Goal: Task Accomplishment & Management: Manage account settings

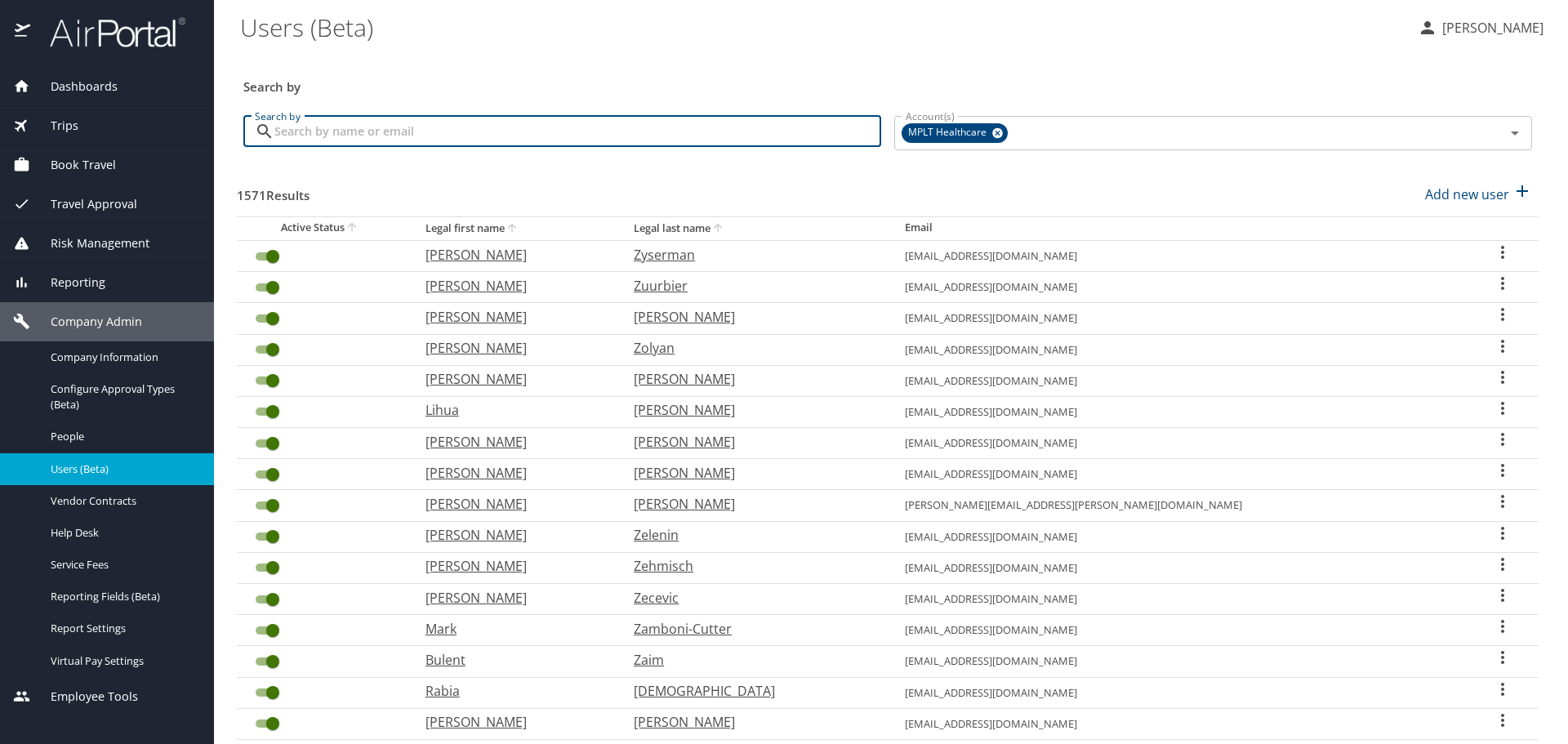
click at [554, 122] on input "Search by" at bounding box center [578, 132] width 606 height 31
type input "[PERSON_NAME]"
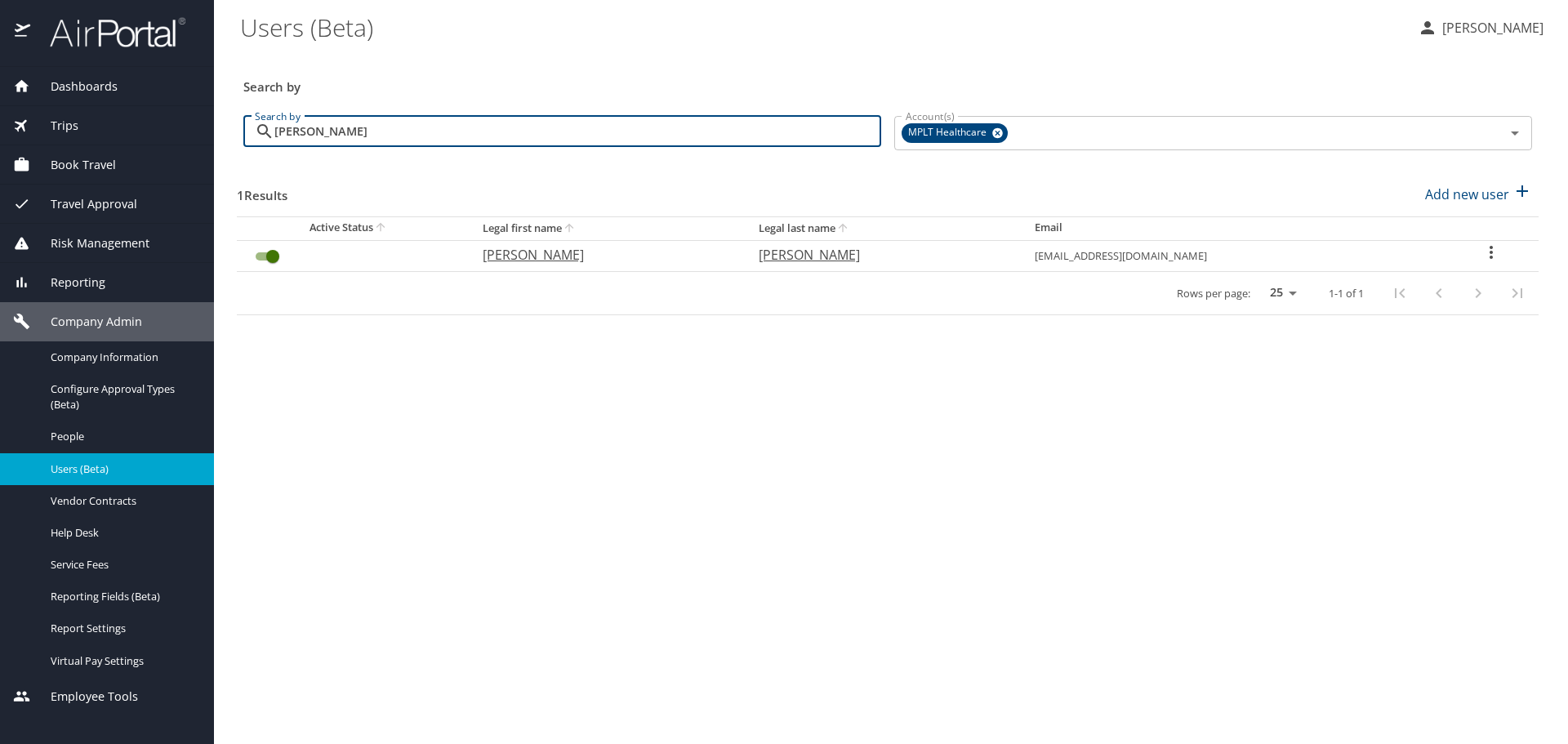
click at [541, 254] on p "[PERSON_NAME]" at bounding box center [604, 255] width 243 height 20
select select "US"
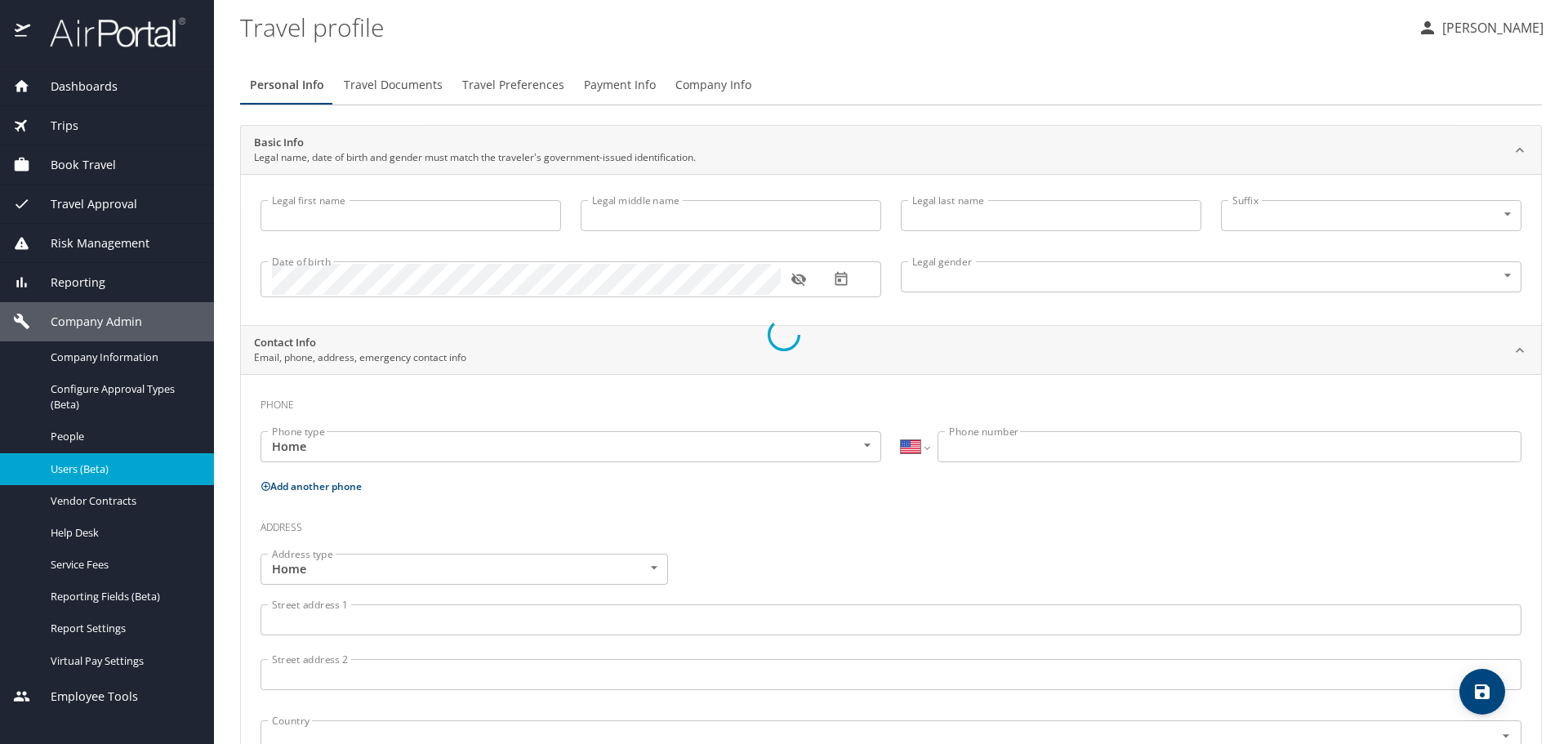
type input "[PERSON_NAME]"
type input "[DEMOGRAPHIC_DATA]"
type input "[PERSON_NAME]"
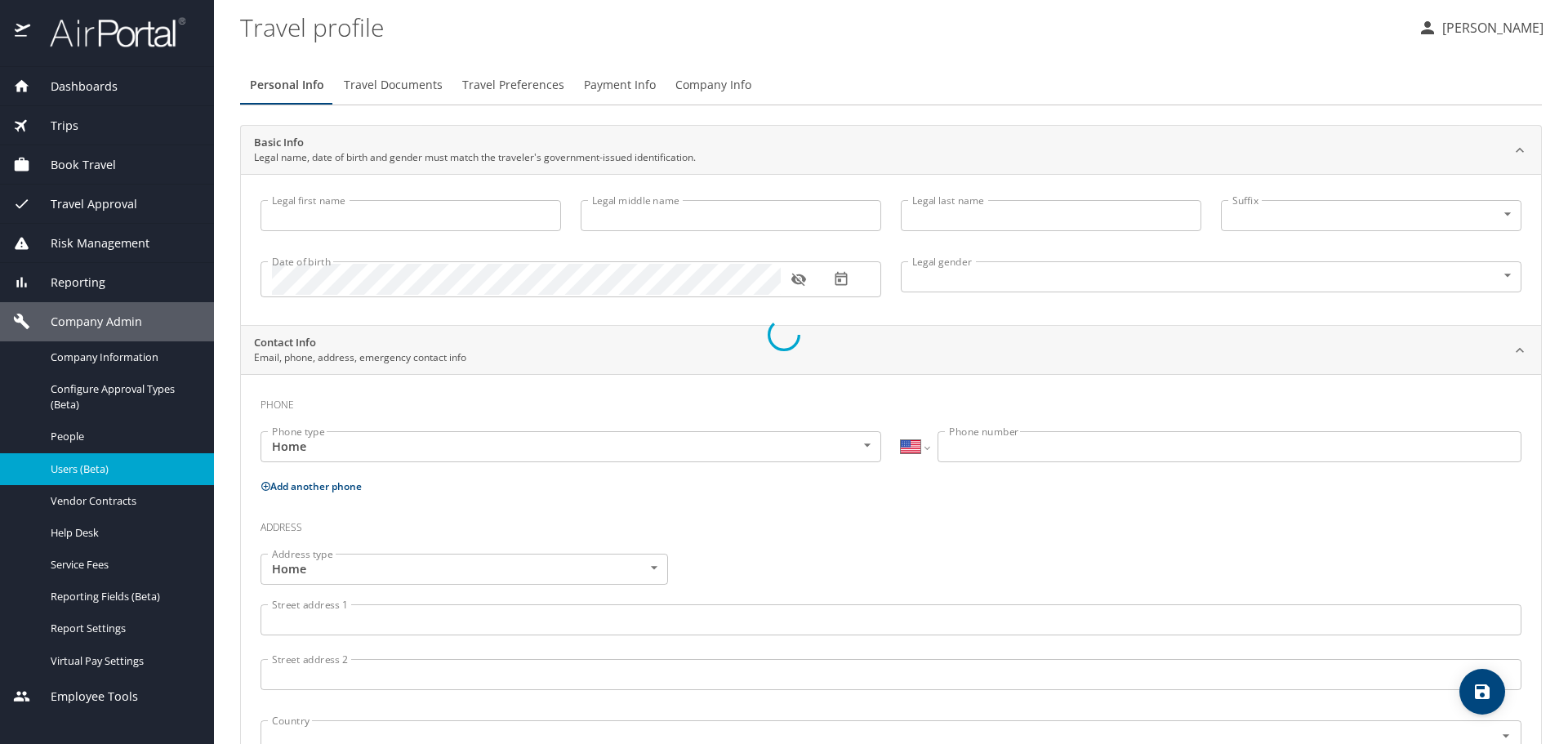
type input "N [PERSON_NAME]"
select select "KR"
type input "83359404"
select select "US"
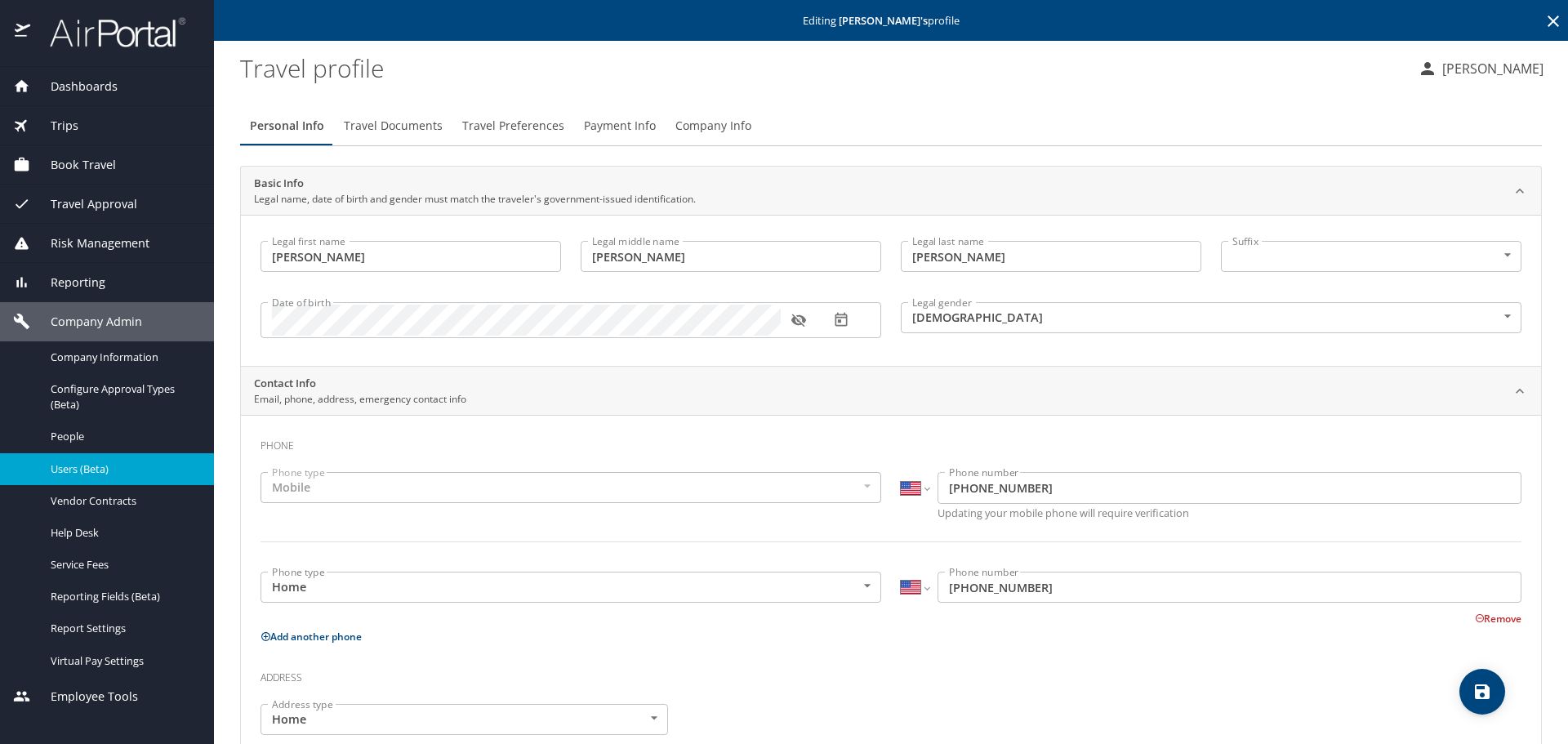
click at [533, 131] on span "Travel Preferences" at bounding box center [513, 126] width 102 height 21
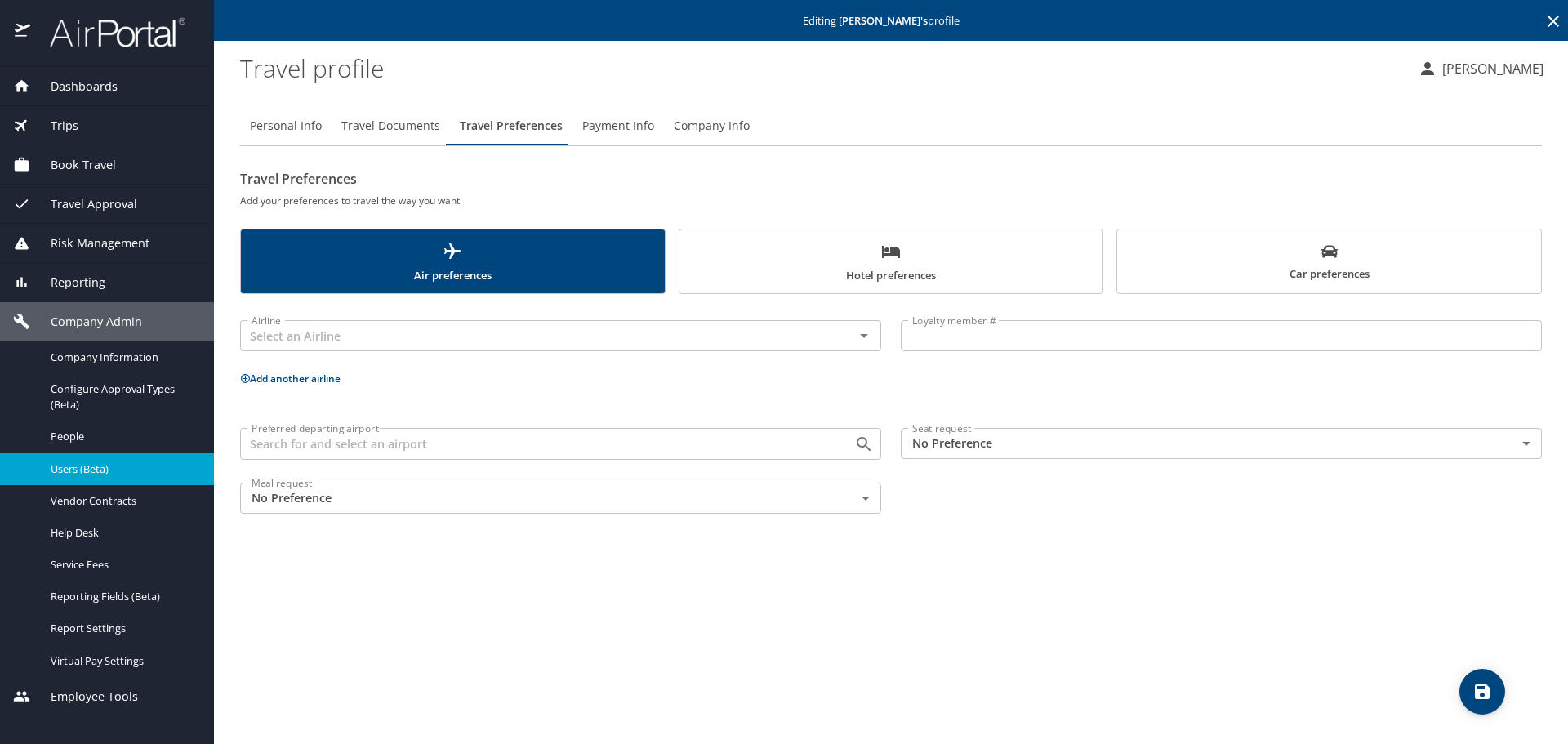
click at [829, 265] on span "Hotel preferences" at bounding box center [891, 263] width 404 height 43
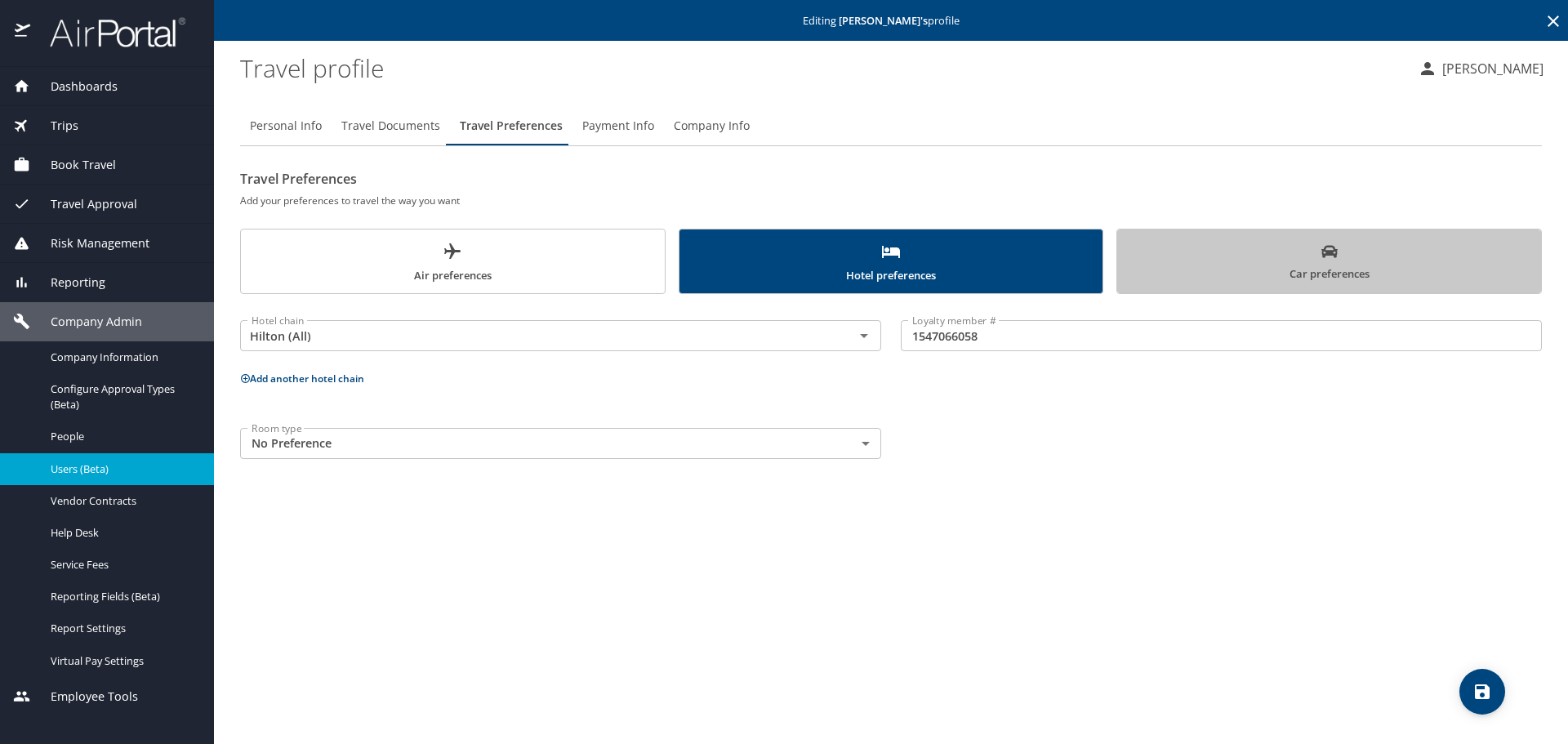
click at [1198, 238] on button "Car preferences" at bounding box center [1330, 261] width 426 height 66
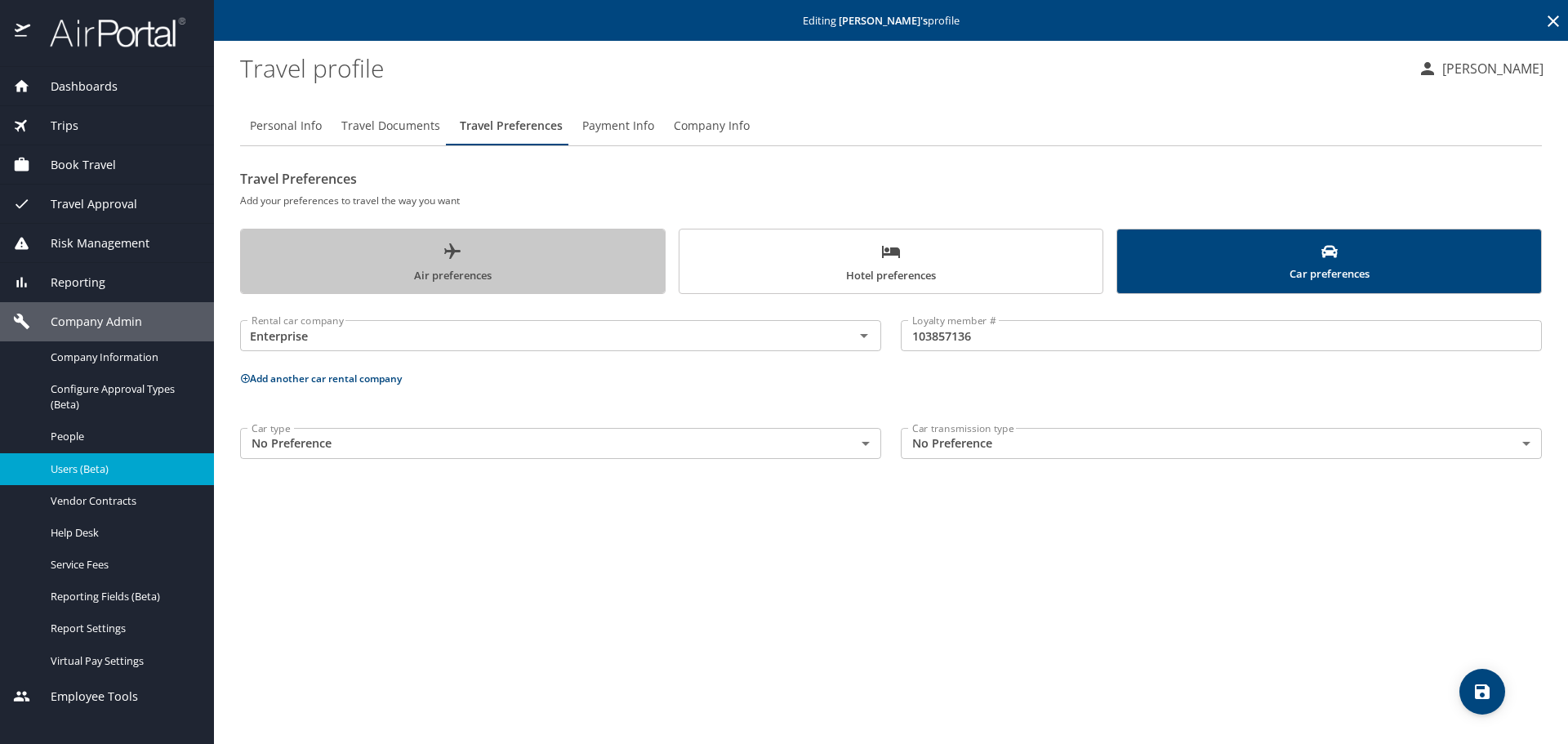
click at [517, 264] on span "Air preferences" at bounding box center [452, 263] width 404 height 43
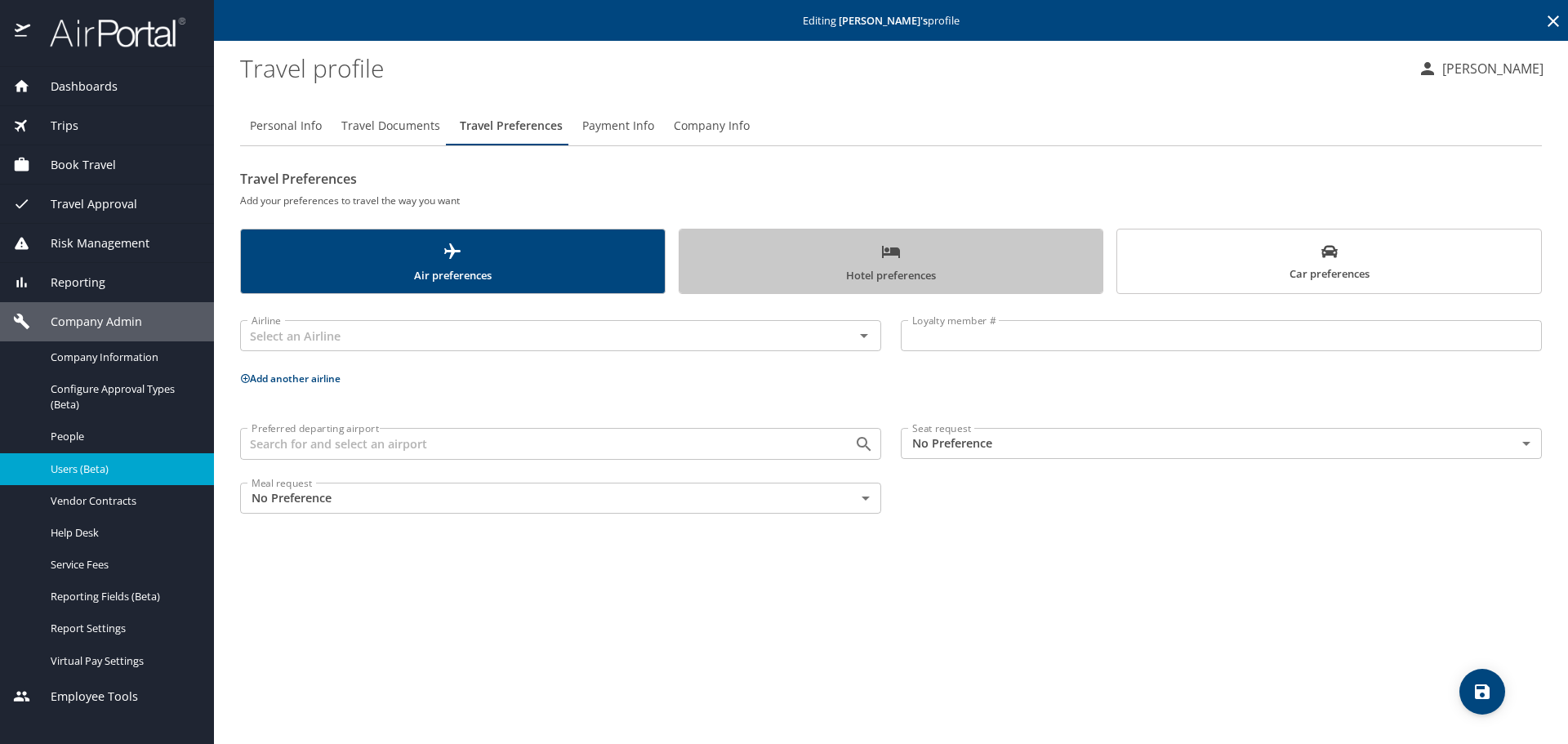
click at [758, 257] on span "Hotel preferences" at bounding box center [891, 263] width 404 height 43
